Goal: Navigation & Orientation: Find specific page/section

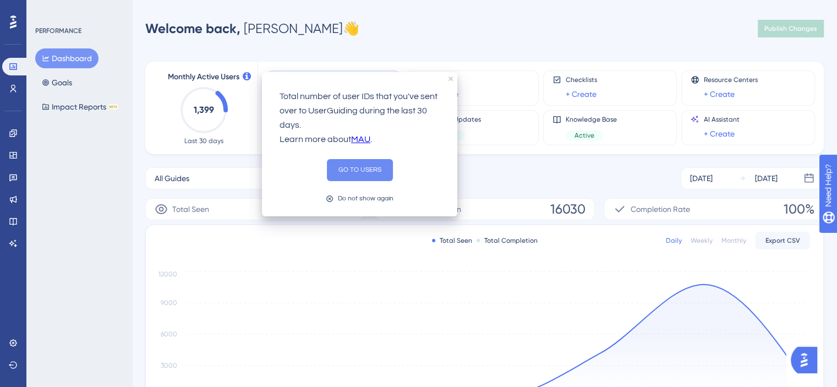
click at [360, 173] on button "GO TO USERS" at bounding box center [360, 170] width 66 height 22
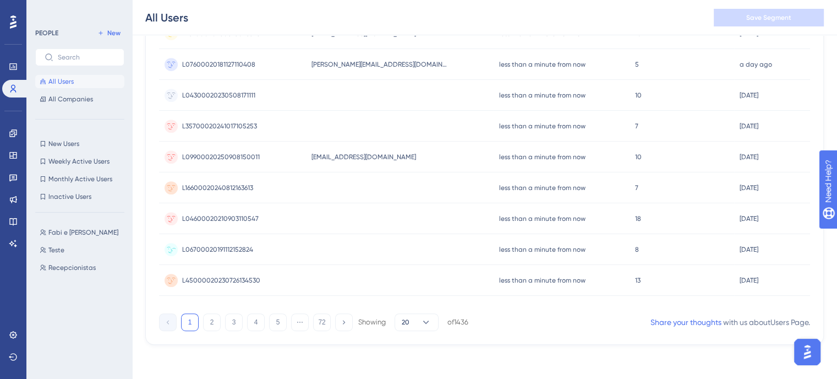
scroll to position [506, 0]
click at [428, 325] on icon at bounding box center [426, 321] width 11 height 11
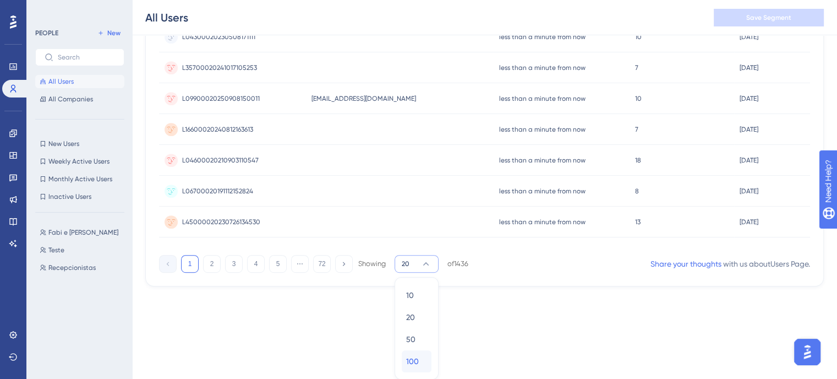
click at [419, 358] on div "100 100" at bounding box center [416, 361] width 21 height 22
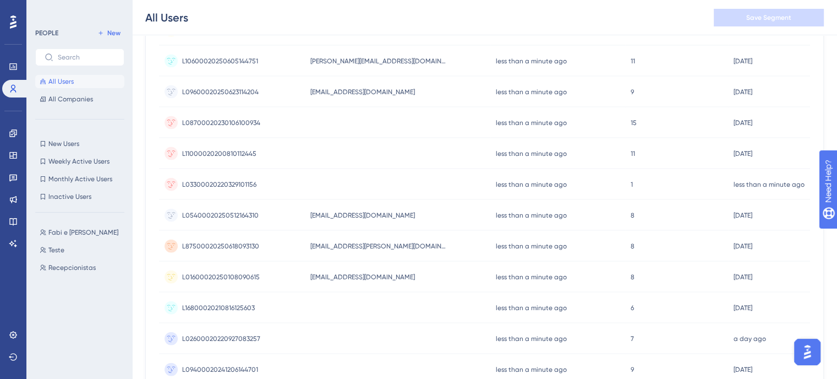
scroll to position [2972, 0]
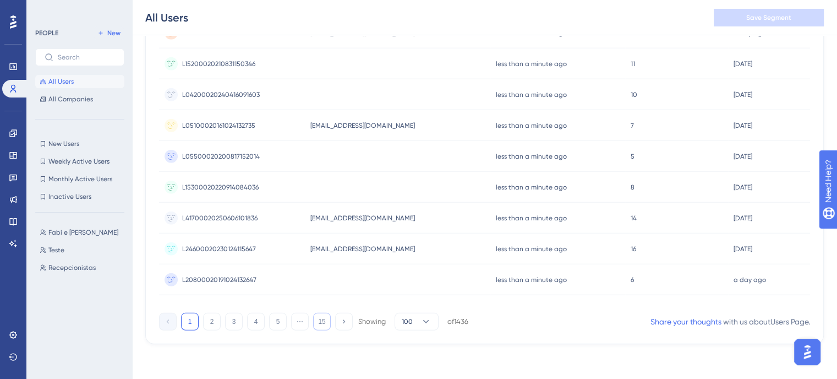
click at [328, 323] on button "15" at bounding box center [322, 322] width 18 height 18
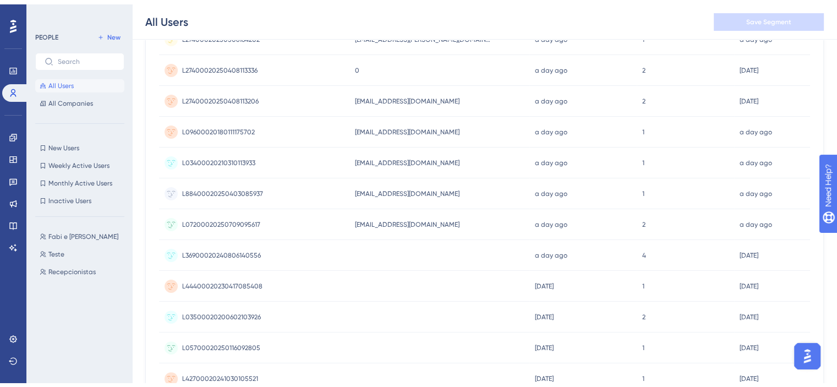
scroll to position [0, 0]
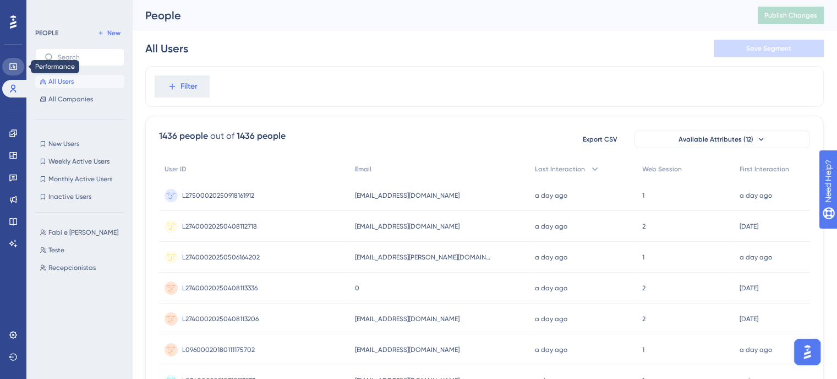
click at [11, 63] on icon at bounding box center [12, 66] width 7 height 7
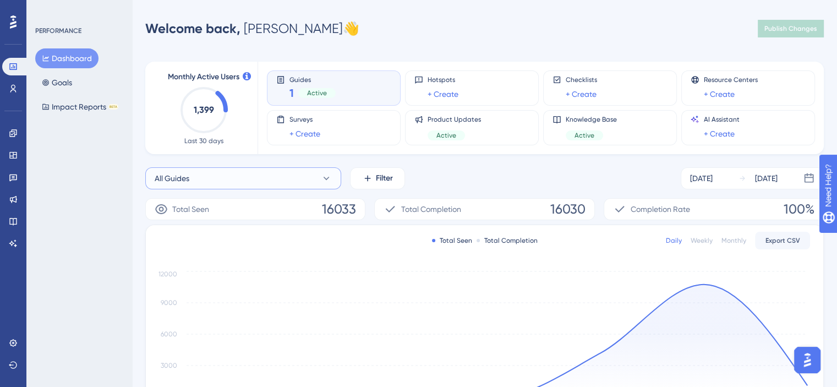
click at [307, 184] on button "All Guides" at bounding box center [243, 178] width 196 height 22
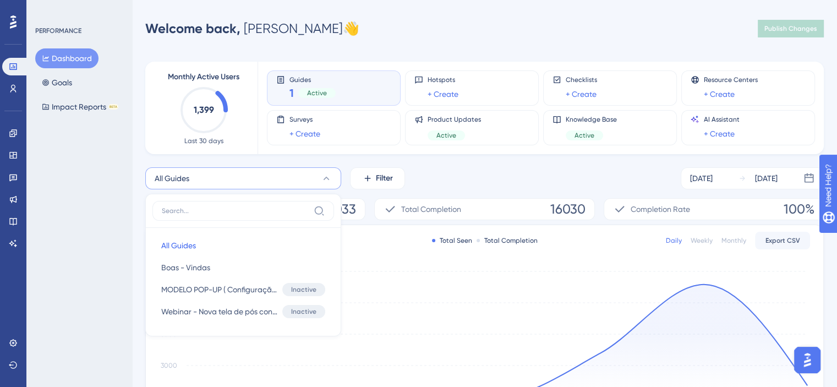
scroll to position [71, 0]
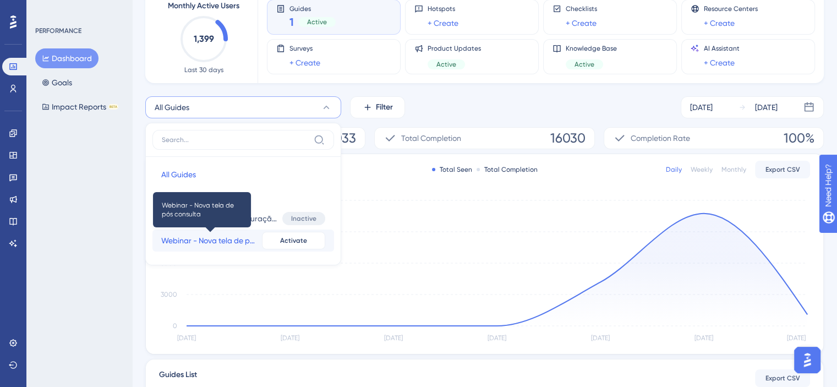
click at [220, 244] on span "Webinar - Nova tela de pós consulta" at bounding box center [209, 240] width 96 height 13
